Goal: Task Accomplishment & Management: Use online tool/utility

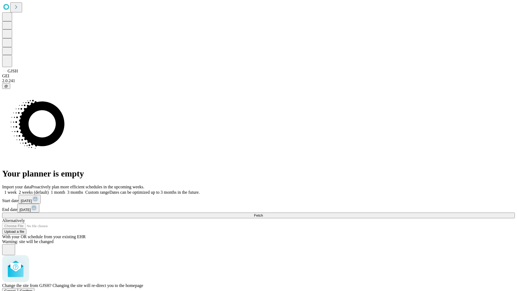
click at [33, 289] on span "Confirm" at bounding box center [26, 291] width 13 height 4
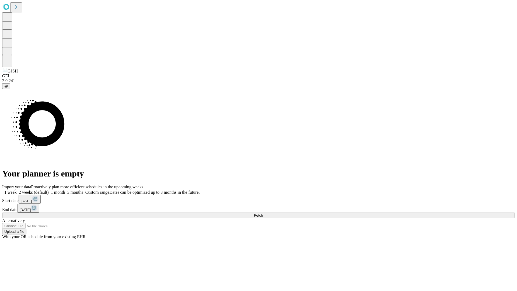
click at [65, 190] on label "1 month" at bounding box center [57, 192] width 16 height 5
click at [263, 213] on span "Fetch" at bounding box center [258, 215] width 9 height 4
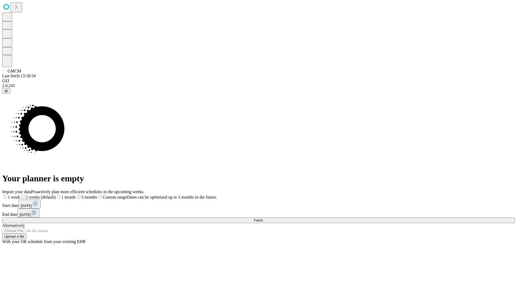
click at [76, 195] on label "1 month" at bounding box center [66, 197] width 20 height 5
click at [263, 218] on span "Fetch" at bounding box center [258, 220] width 9 height 4
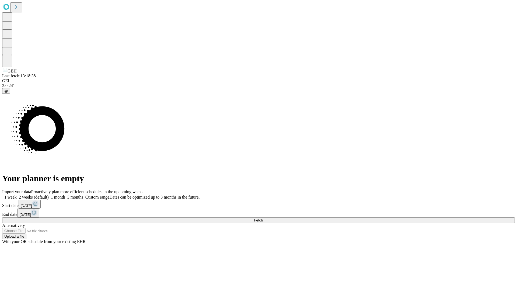
click at [263, 218] on span "Fetch" at bounding box center [258, 220] width 9 height 4
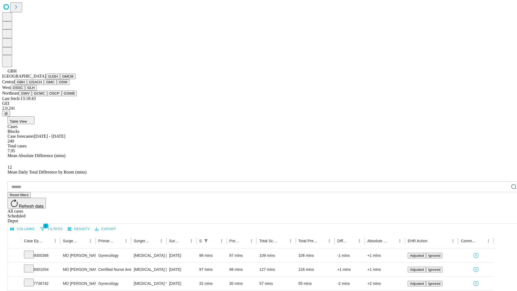
click at [42, 85] on button "GSACH" at bounding box center [35, 82] width 17 height 6
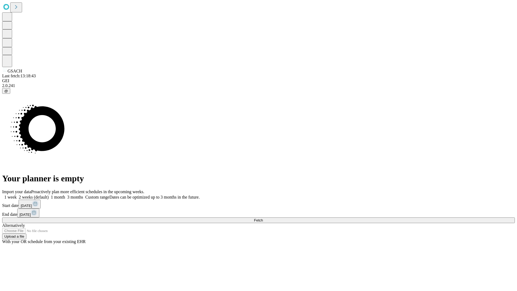
click at [65, 195] on label "1 month" at bounding box center [57, 197] width 16 height 5
click at [263, 218] on span "Fetch" at bounding box center [258, 220] width 9 height 4
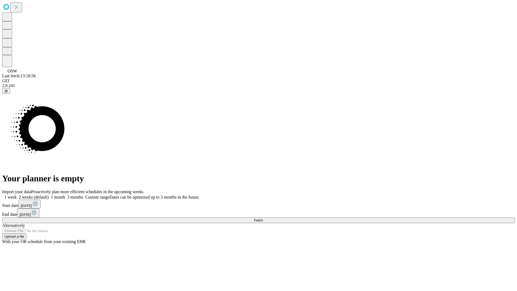
click at [65, 195] on label "1 month" at bounding box center [57, 197] width 16 height 5
click at [263, 218] on span "Fetch" at bounding box center [258, 220] width 9 height 4
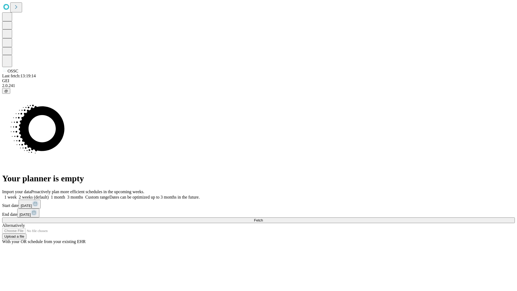
click at [65, 195] on label "1 month" at bounding box center [57, 197] width 16 height 5
click at [263, 218] on span "Fetch" at bounding box center [258, 220] width 9 height 4
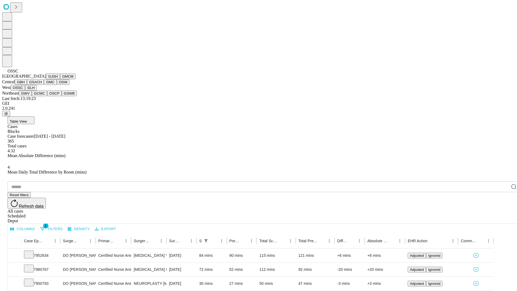
click at [37, 90] on button "GLH" at bounding box center [31, 88] width 12 height 6
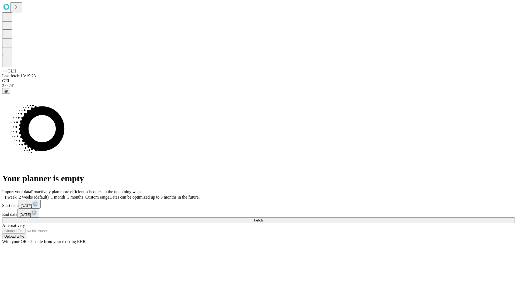
click at [65, 195] on label "1 month" at bounding box center [57, 197] width 16 height 5
click at [263, 218] on span "Fetch" at bounding box center [258, 220] width 9 height 4
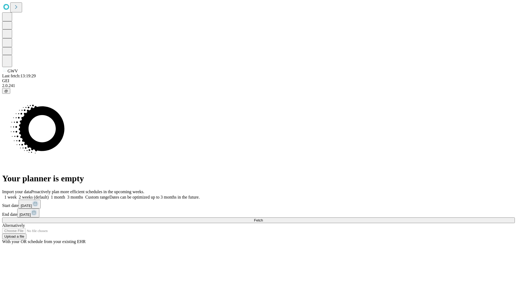
click at [65, 195] on label "1 month" at bounding box center [57, 197] width 16 height 5
click at [263, 218] on span "Fetch" at bounding box center [258, 220] width 9 height 4
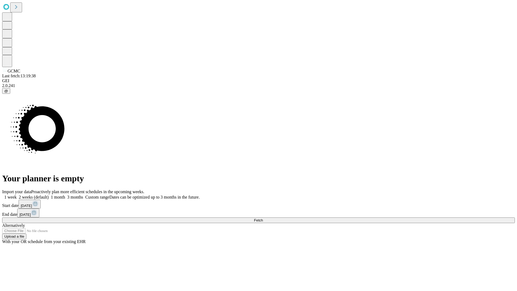
click at [65, 195] on label "1 month" at bounding box center [57, 197] width 16 height 5
click at [263, 218] on span "Fetch" at bounding box center [258, 220] width 9 height 4
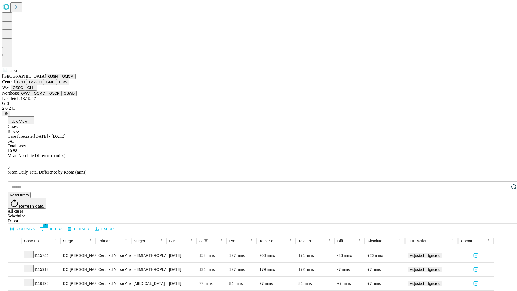
click at [47, 96] on button "OSCP" at bounding box center [54, 93] width 15 height 6
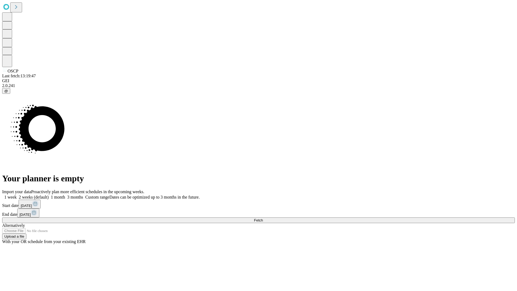
click at [65, 195] on label "1 month" at bounding box center [57, 197] width 16 height 5
click at [263, 218] on span "Fetch" at bounding box center [258, 220] width 9 height 4
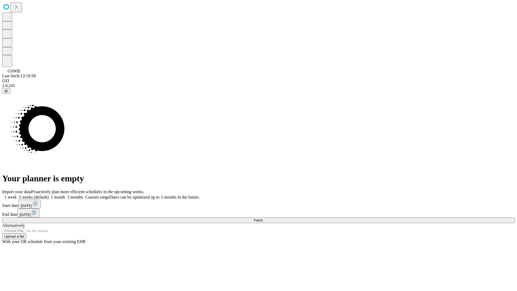
click at [65, 195] on label "1 month" at bounding box center [57, 197] width 16 height 5
click at [263, 218] on span "Fetch" at bounding box center [258, 220] width 9 height 4
